Goal: Task Accomplishment & Management: Complete application form

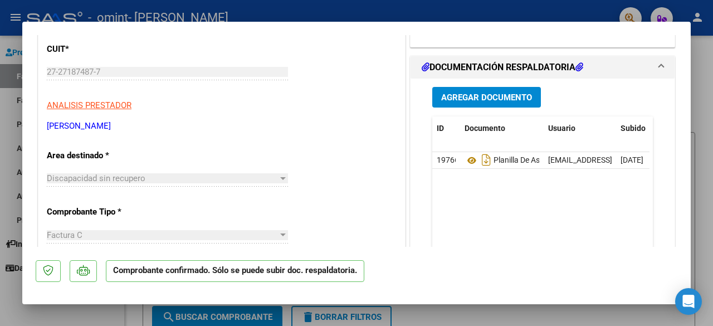
scroll to position [56, 0]
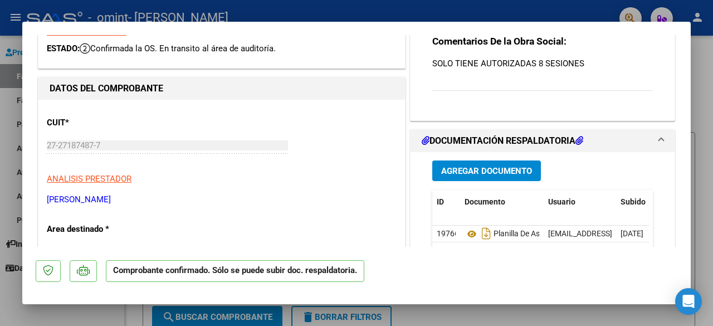
click at [492, 315] on div at bounding box center [356, 163] width 713 height 326
type input "$ 0,00"
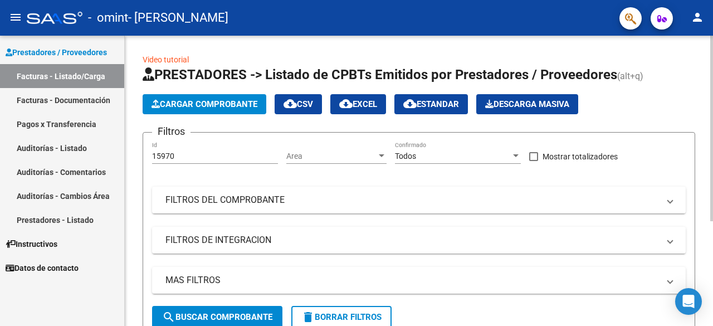
click at [192, 110] on button "Cargar Comprobante" at bounding box center [205, 104] width 124 height 20
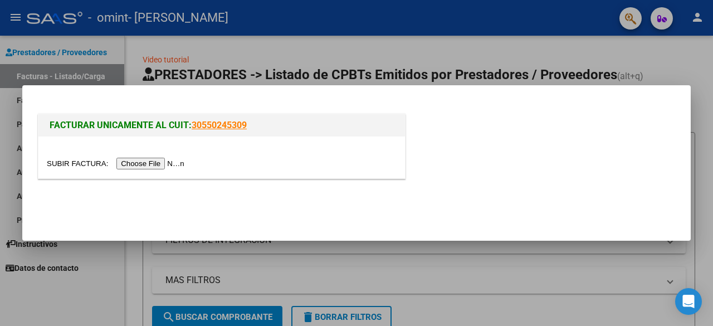
click at [166, 165] on input "file" at bounding box center [117, 164] width 141 height 12
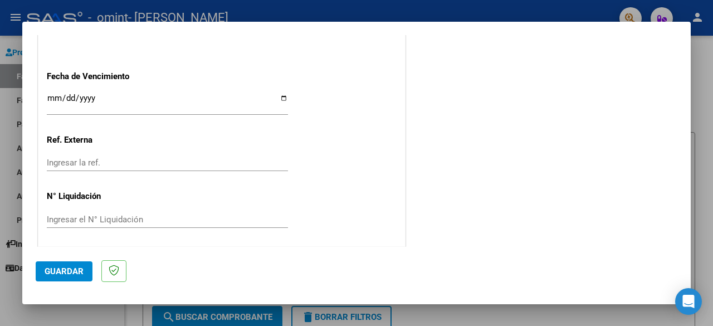
scroll to position [647, 0]
click at [55, 268] on span "Guardar" at bounding box center [64, 271] width 39 height 10
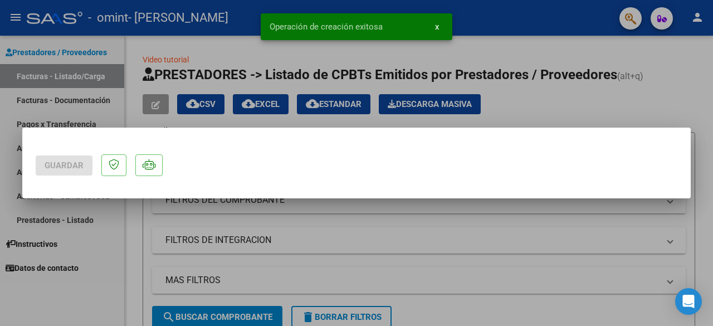
scroll to position [0, 0]
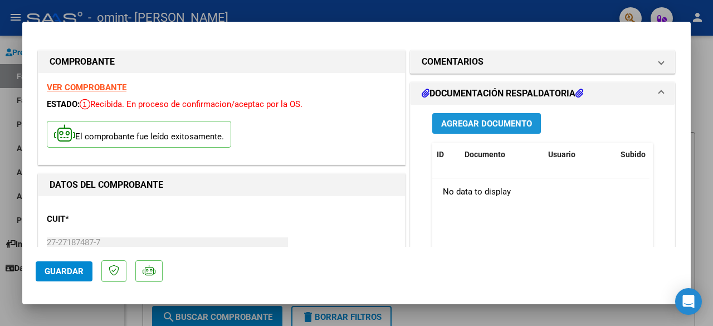
click at [482, 119] on span "Agregar Documento" at bounding box center [486, 124] width 91 height 10
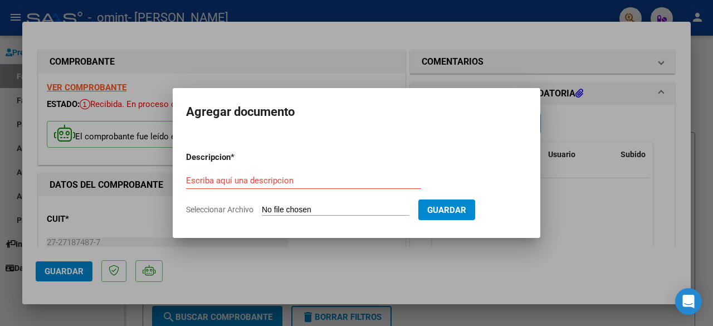
click at [376, 201] on form "Descripcion * Escriba aquí una descripcion Seleccionar Archivo Guardar" at bounding box center [356, 183] width 341 height 81
click at [349, 213] on input "Seleccionar Archivo" at bounding box center [336, 210] width 148 height 11
type input "C:\fakepath\planiila trata ind [DATE] psp [PERSON_NAME].pdf"
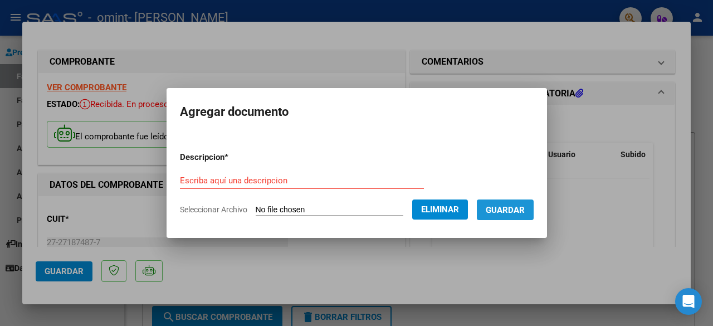
click at [520, 208] on span "Guardar" at bounding box center [505, 210] width 39 height 10
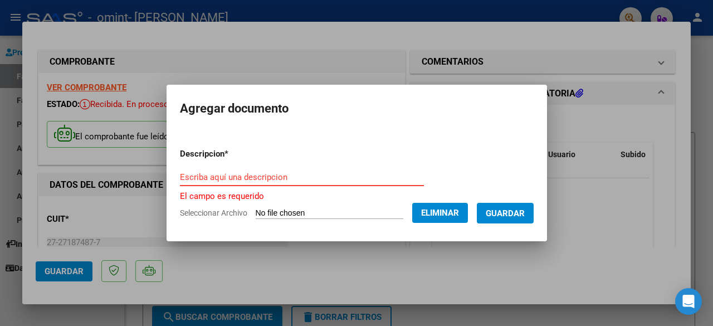
click at [356, 172] on input "Escriba aquí una descripcion" at bounding box center [302, 177] width 244 height 10
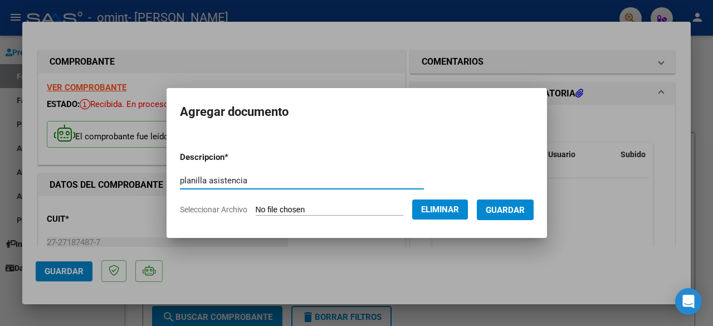
type input "planilla asistencia"
click at [516, 202] on button "Guardar" at bounding box center [505, 209] width 57 height 21
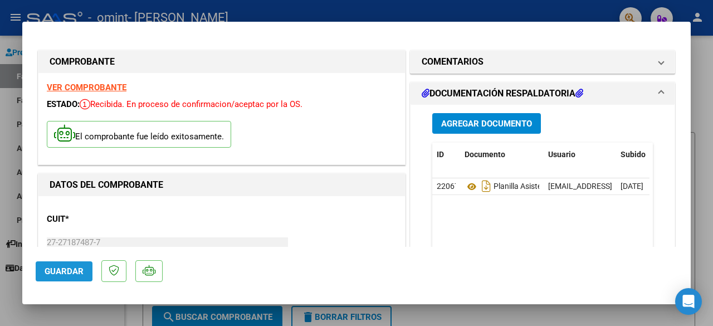
click at [60, 266] on span "Guardar" at bounding box center [64, 271] width 39 height 10
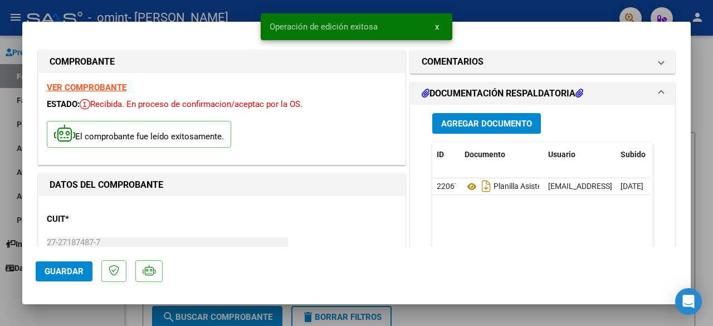
click at [712, 145] on div at bounding box center [356, 163] width 713 height 326
type input "$ 0,00"
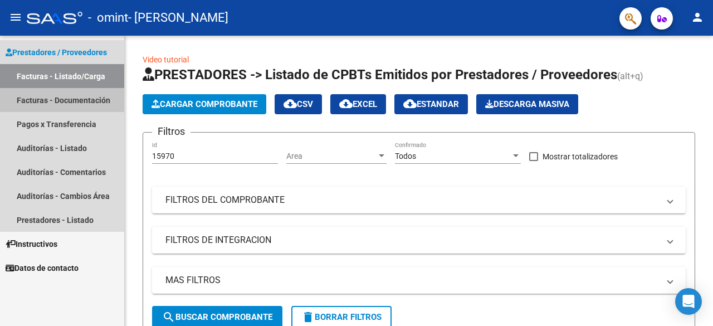
click at [89, 102] on link "Facturas - Documentación" at bounding box center [62, 100] width 124 height 24
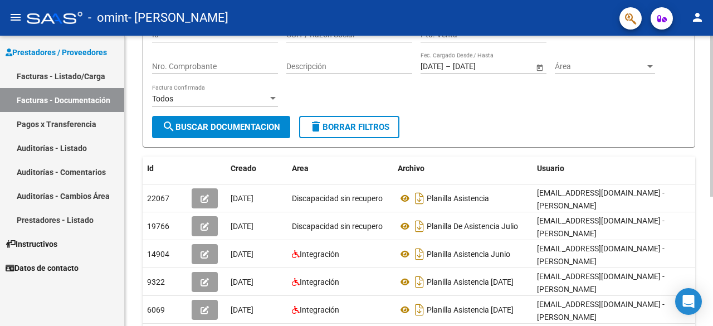
scroll to position [111, 0]
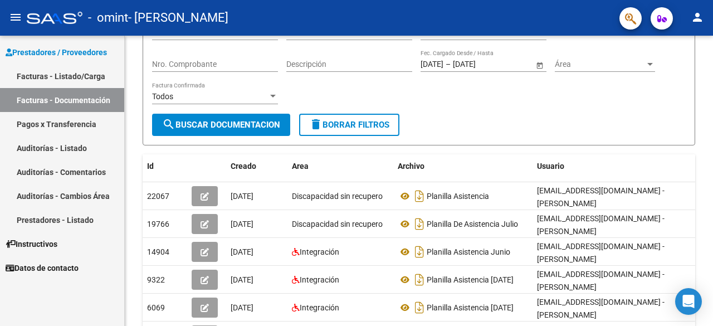
click at [74, 117] on link "Pagos x Transferencia" at bounding box center [62, 124] width 124 height 24
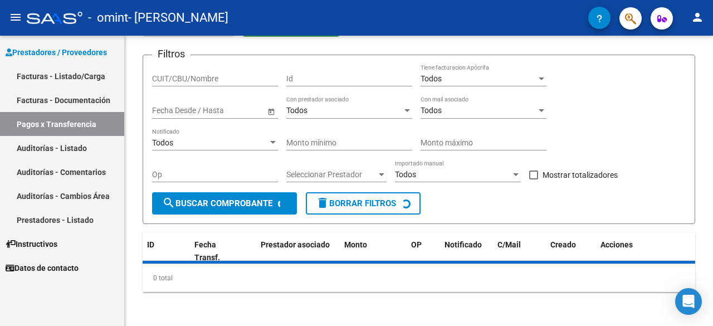
scroll to position [91, 0]
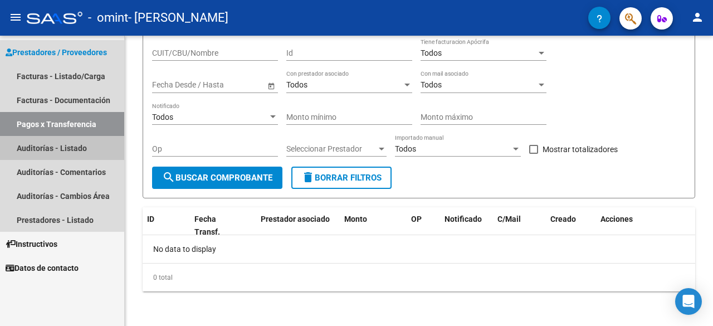
click at [48, 152] on link "Auditorías - Listado" at bounding box center [62, 148] width 124 height 24
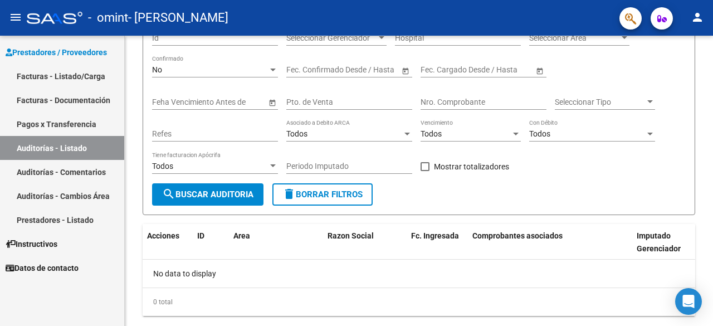
scroll to position [111, 0]
